Goal: Task Accomplishment & Management: Use online tool/utility

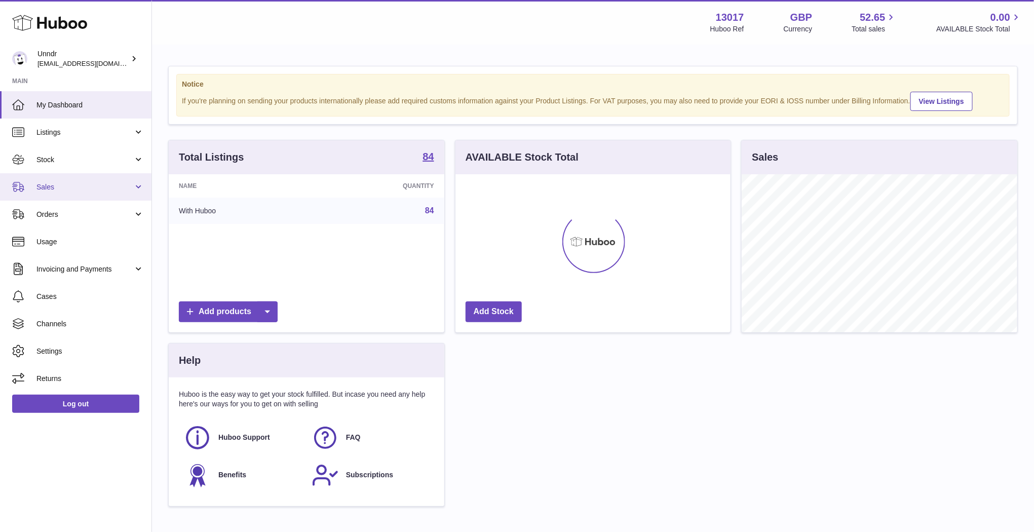
scroll to position [158, 275]
click at [134, 186] on link "Sales" at bounding box center [75, 186] width 151 height 27
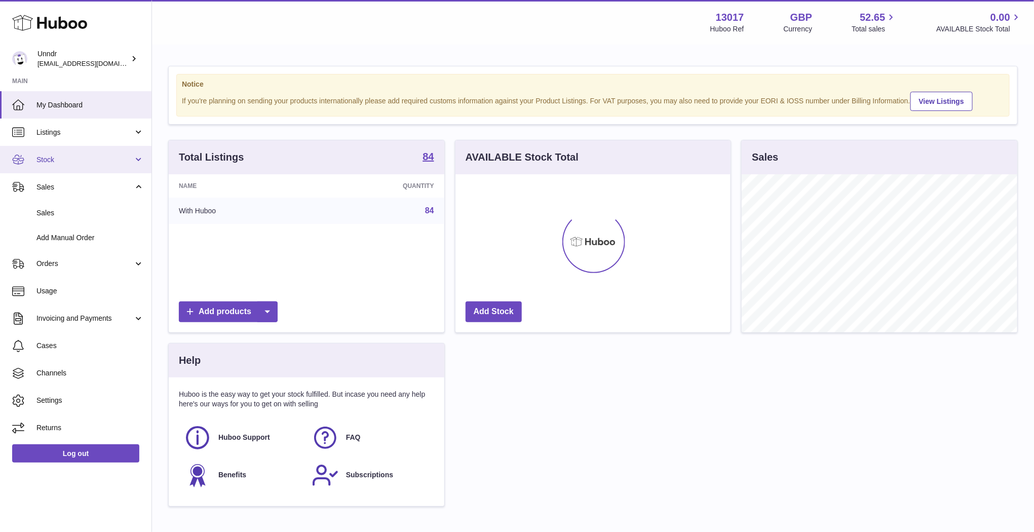
click at [136, 164] on link "Stock" at bounding box center [75, 159] width 151 height 27
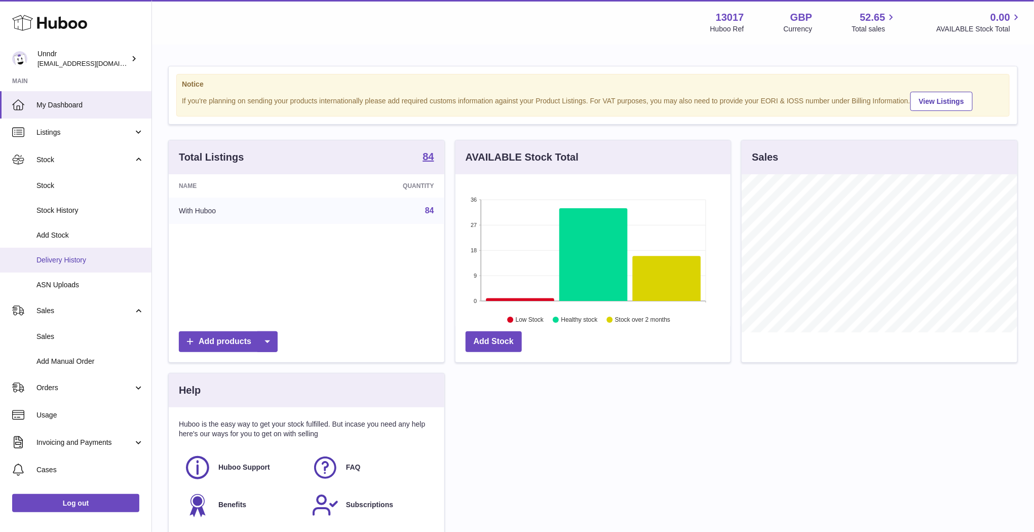
click at [82, 261] on span "Delivery History" at bounding box center [89, 260] width 107 height 10
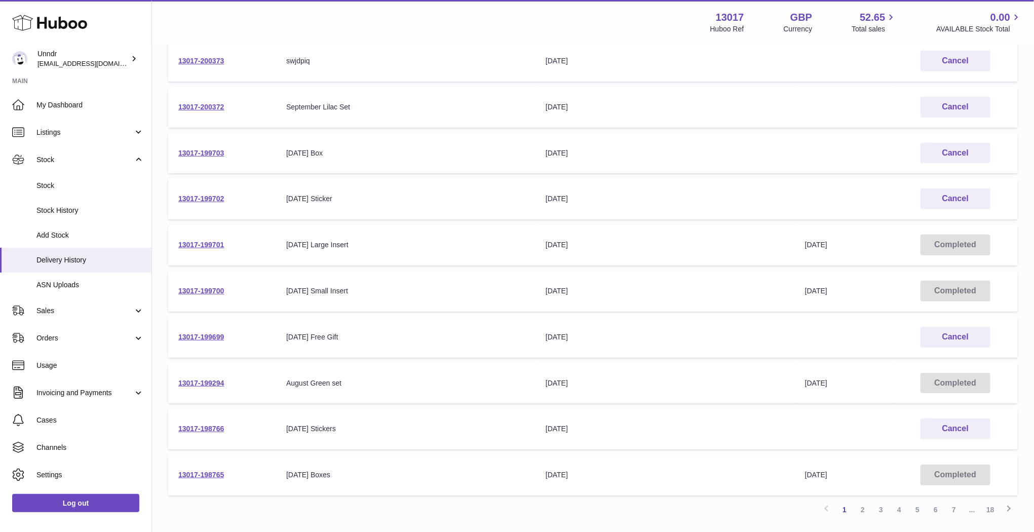
scroll to position [154, 0]
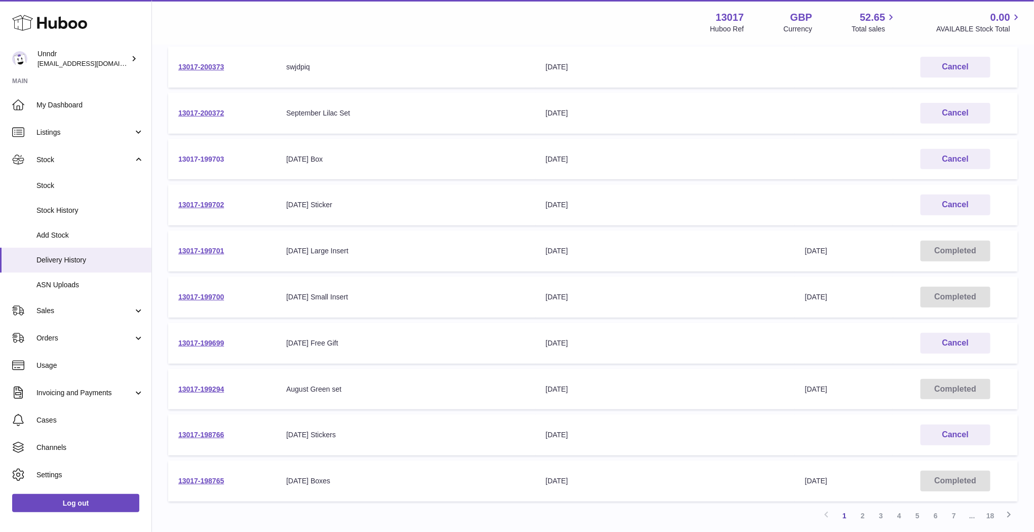
click at [214, 162] on link "13017-199703" at bounding box center [201, 159] width 46 height 8
click at [220, 341] on link "13017-199699" at bounding box center [201, 343] width 46 height 8
click at [217, 203] on link "13017-199702" at bounding box center [201, 205] width 46 height 8
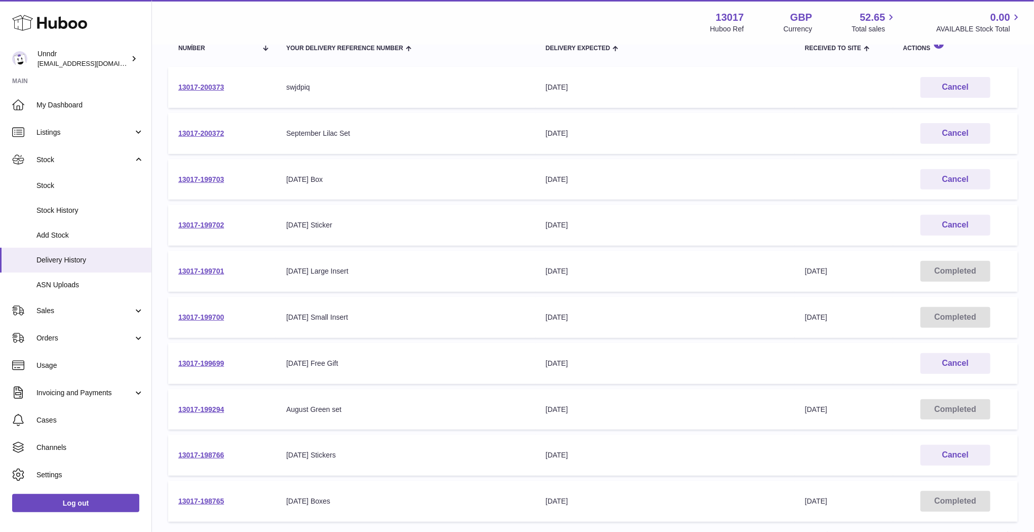
scroll to position [129, 0]
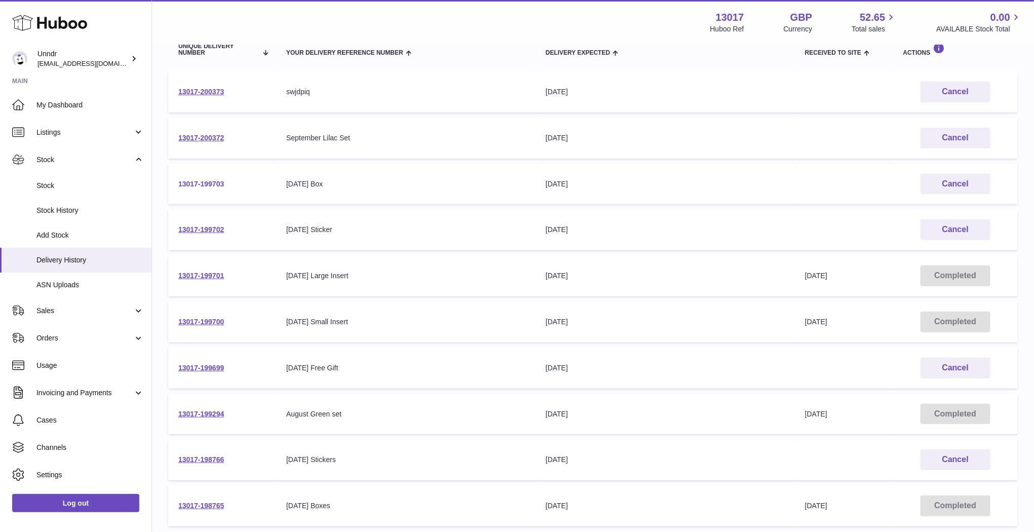
click at [216, 185] on link "13017-199703" at bounding box center [201, 184] width 46 height 8
click at [219, 135] on link "13017-200372" at bounding box center [201, 138] width 46 height 8
click at [213, 91] on link "13017-200373" at bounding box center [201, 92] width 46 height 8
click at [215, 137] on link "13017-200372" at bounding box center [201, 138] width 46 height 8
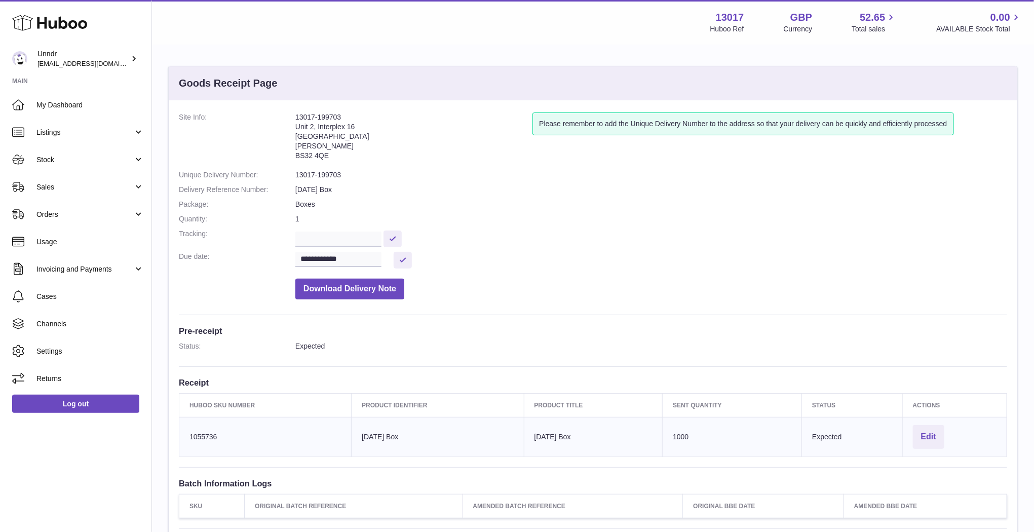
click at [323, 116] on address "13017-199703 Unit 2, Interplex 16 Ash Ridge Road Bradley Stoke BS32 4QE" at bounding box center [413, 138] width 237 height 53
copy address "13017-199703"
click at [320, 122] on address "13017-199699 [STREET_ADDRESS][PERSON_NAME]" at bounding box center [413, 138] width 237 height 53
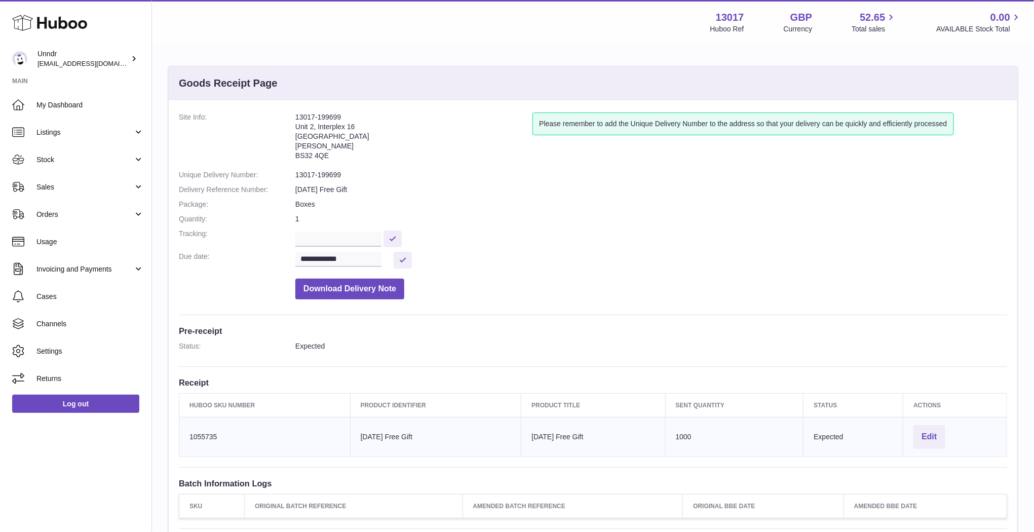
click at [320, 122] on address "13017-199699 [STREET_ADDRESS][PERSON_NAME]" at bounding box center [413, 138] width 237 height 53
click at [320, 122] on address "13017-199699 Unit 2, Interplex 16 Ash Ridge Road Bradley Stoke BS32 4QE" at bounding box center [413, 138] width 237 height 53
copy address "13017-199699"
click at [323, 116] on address "13017-199702 Unit 2, Interplex 16 Ash Ridge Road Bradley Stoke BS32 4QE" at bounding box center [413, 138] width 237 height 53
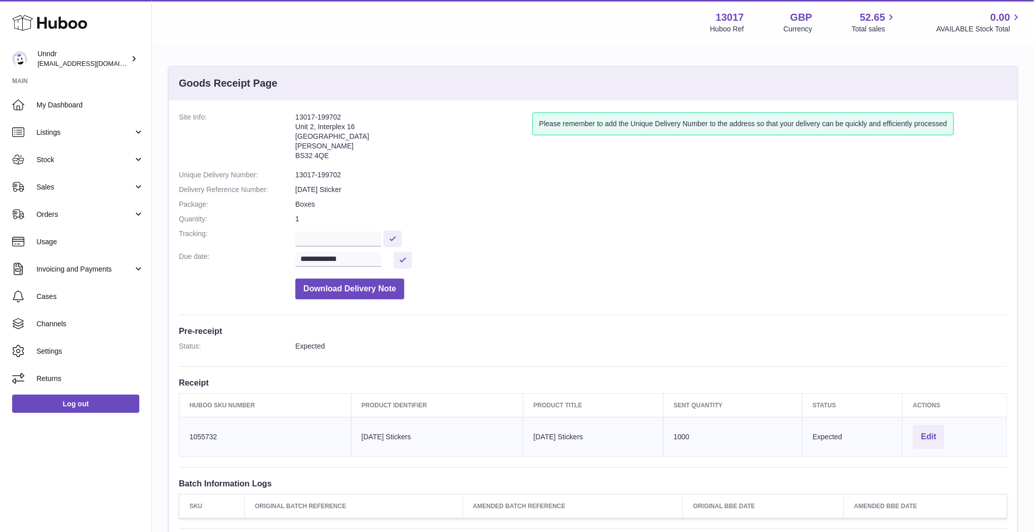
click at [323, 116] on address "13017-199702 Unit 2, Interplex 16 Ash Ridge Road Bradley Stoke BS32 4QE" at bounding box center [413, 138] width 237 height 53
copy address "13017-199702"
click at [311, 116] on address "13017-199703 Unit 2, Interplex 16 Ash Ridge Road Bradley Stoke BS32 4QE" at bounding box center [413, 138] width 237 height 53
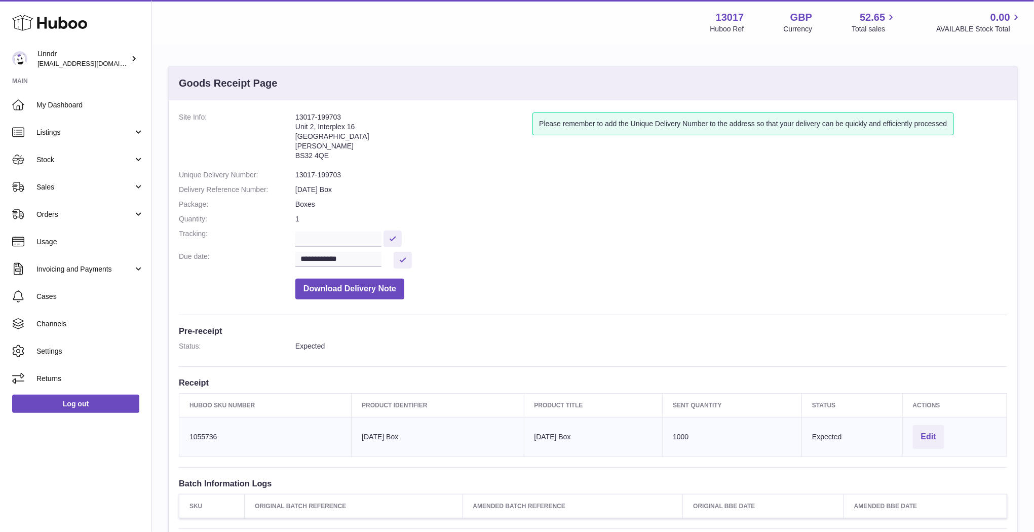
copy address "13017-199703"
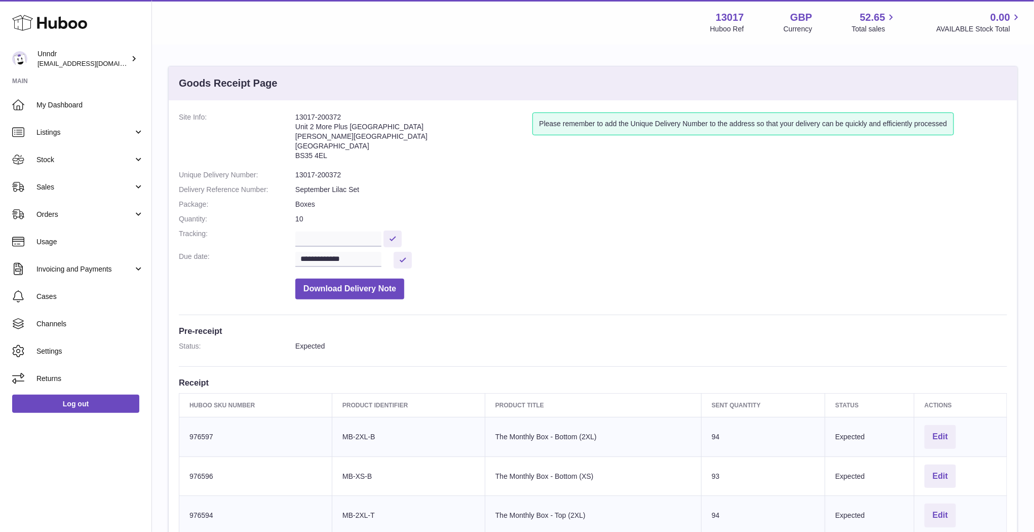
click at [317, 115] on address "13017-200372 Unit 2 More Plus Central Park Hudson Ave Severn Beach BS35 4EL" at bounding box center [413, 138] width 237 height 53
copy address "13017-200372"
